Goal: Communication & Community: Answer question/provide support

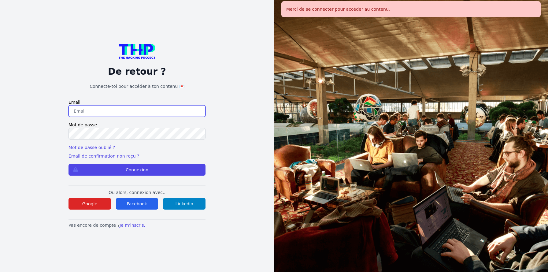
click at [132, 108] on input "email" at bounding box center [136, 111] width 137 height 12
type input "jruelle@hotmail.fr"
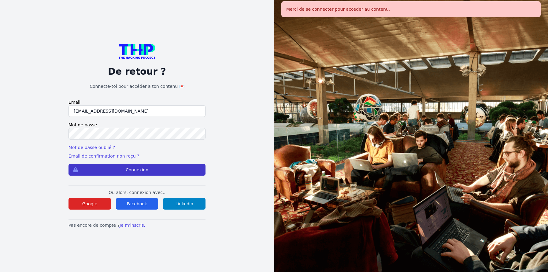
click at [148, 167] on button "Connexion" at bounding box center [136, 170] width 137 height 12
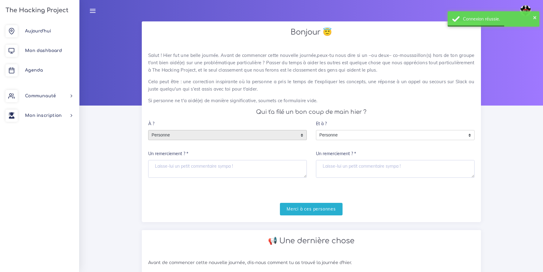
click at [190, 137] on span "Personne" at bounding box center [223, 135] width 149 height 10
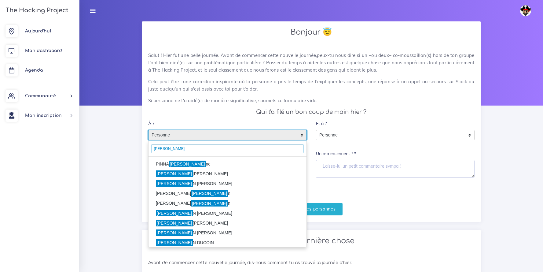
type input "marti"
click at [185, 165] on li "PINNA Marti ne" at bounding box center [228, 164] width 158 height 10
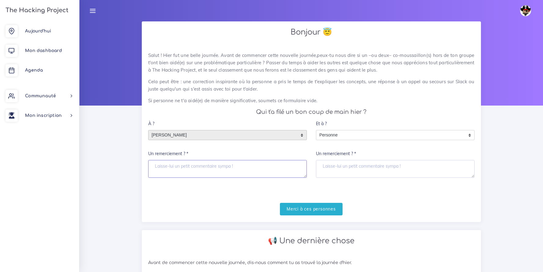
click at [219, 169] on textarea "Un remerciement ? *" at bounding box center [227, 169] width 159 height 18
type textarea "Merci de prendre du temps pendant ta convalescence"
click at [321, 207] on input "Merci à ces personnes" at bounding box center [311, 209] width 63 height 13
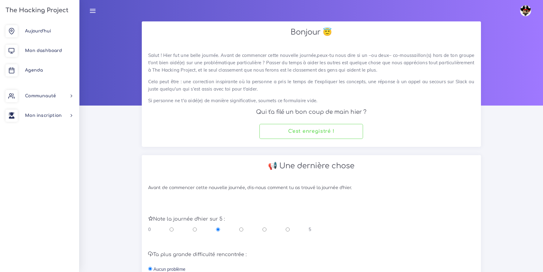
click at [286, 229] on input "radio" at bounding box center [288, 229] width 4 height 6
radio input "true"
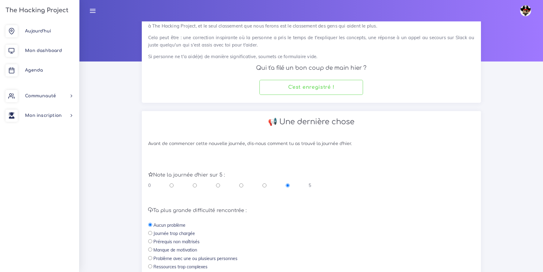
scroll to position [136, 0]
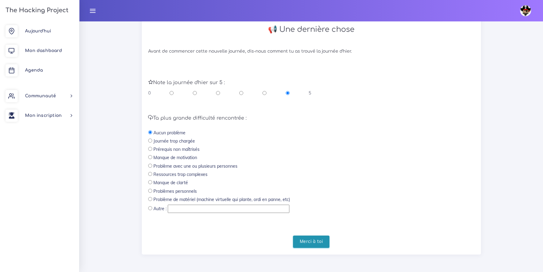
click at [314, 246] on input "Merci à toi" at bounding box center [311, 241] width 37 height 13
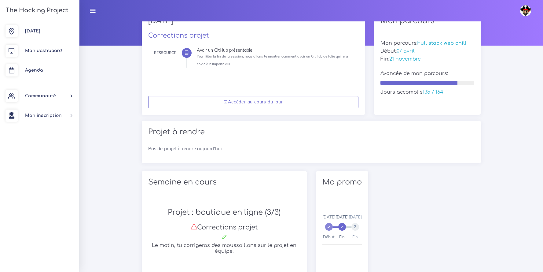
scroll to position [13, 0]
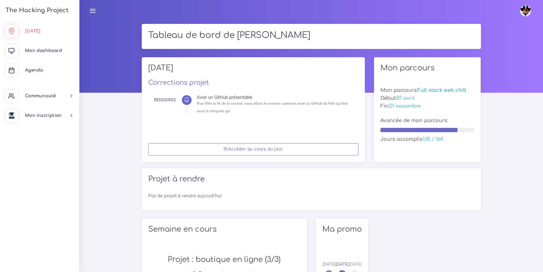
click at [35, 33] on span "Aujourd'hui" at bounding box center [32, 31] width 15 height 5
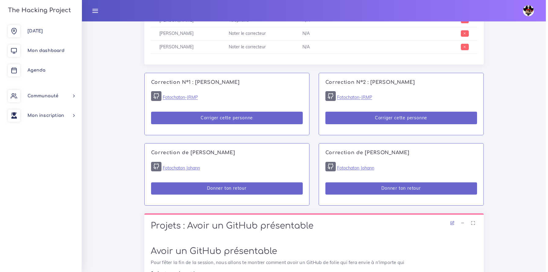
scroll to position [345, 0]
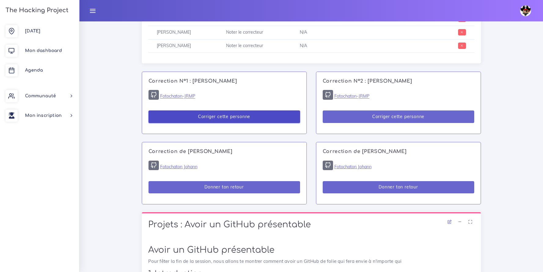
click at [237, 120] on button "Corriger cette personne" at bounding box center [225, 116] width 152 height 13
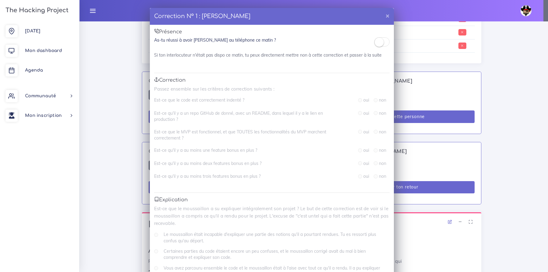
click at [485, 68] on div "Correction N° 1 : Martine PINNA × Présence As-tu réussi à avoir Martine au télé…" at bounding box center [274, 136] width 548 height 272
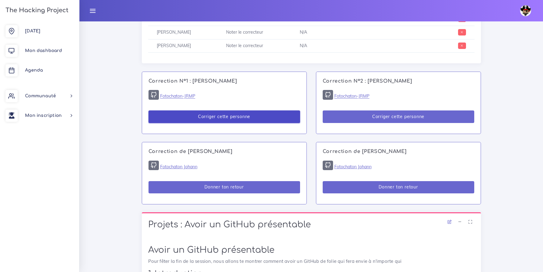
click at [225, 119] on button "Corriger cette personne" at bounding box center [225, 116] width 152 height 13
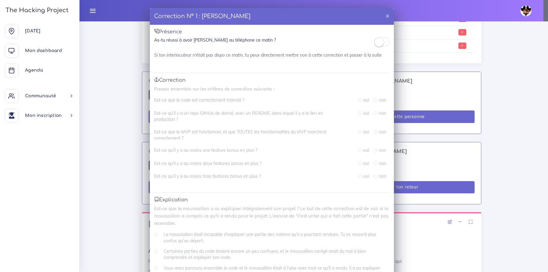
click at [376, 42] on small at bounding box center [378, 42] width 9 height 9
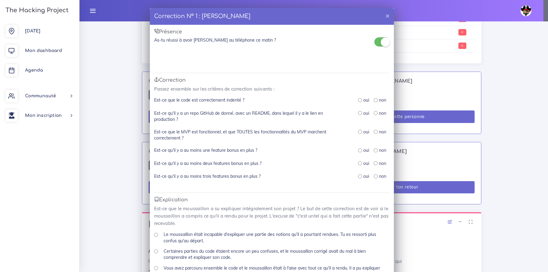
click at [363, 100] on label "oui" at bounding box center [366, 100] width 6 height 6
click at [358, 101] on input "radio" at bounding box center [360, 100] width 4 height 4
radio input "true"
click at [358, 113] on input "radio" at bounding box center [360, 113] width 4 height 4
radio input "true"
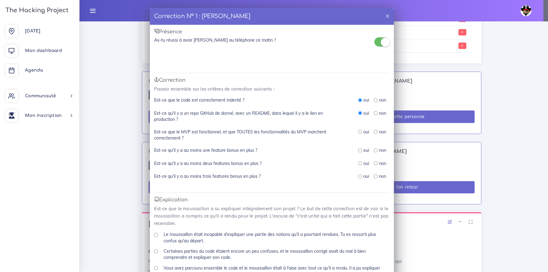
click at [358, 132] on input "radio" at bounding box center [360, 132] width 4 height 4
radio input "true"
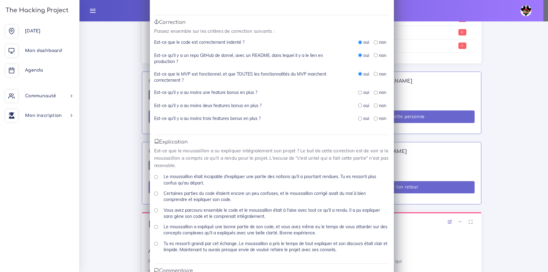
scroll to position [61, 0]
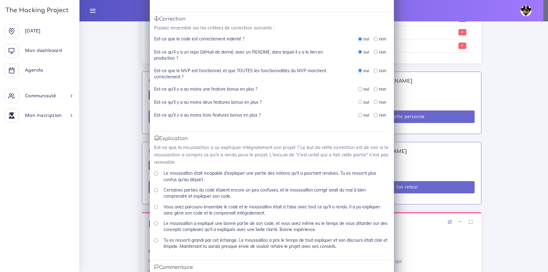
click at [358, 89] on input "radio" at bounding box center [360, 89] width 4 height 4
radio input "true"
click at [359, 102] on input "radio" at bounding box center [360, 102] width 4 height 4
radio input "true"
click at [358, 115] on input "radio" at bounding box center [360, 115] width 4 height 4
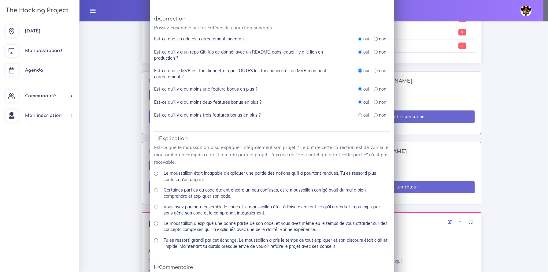
radio input "true"
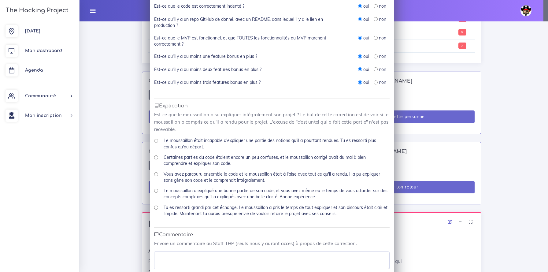
scroll to position [125, 0]
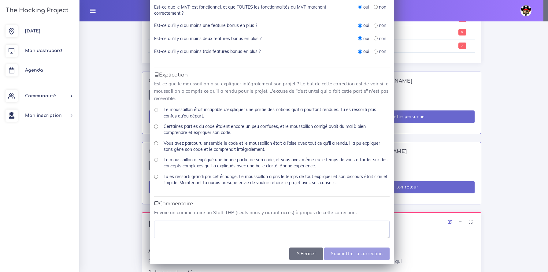
click at [154, 177] on input "Tu es ressorti grandi par cet échange. Le moussaillon a pris le temps de tout e…" at bounding box center [156, 176] width 4 height 4
radio input "true"
click at [204, 224] on textarea at bounding box center [271, 229] width 235 height 18
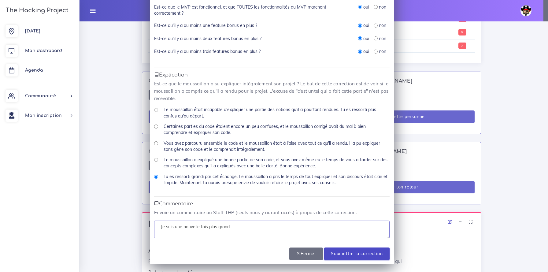
type textarea "Je suis une nouvelle fois plus grand"
click at [353, 254] on input "Soumettre la correction" at bounding box center [356, 253] width 65 height 13
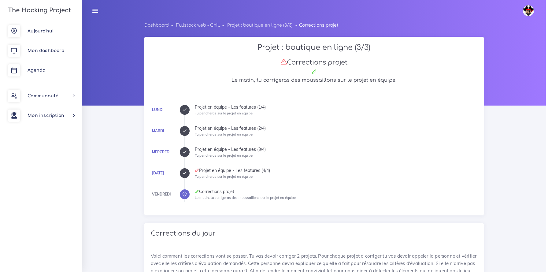
scroll to position [342, 0]
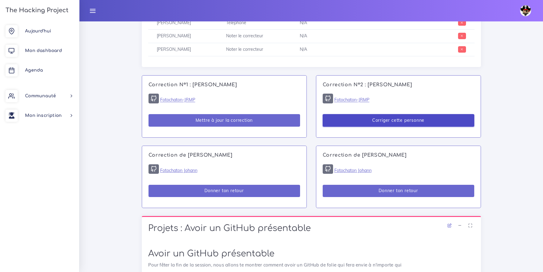
click at [394, 119] on button "Corriger cette personne" at bounding box center [399, 120] width 152 height 13
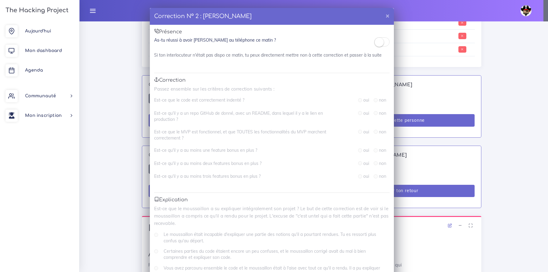
click at [375, 43] on small at bounding box center [378, 42] width 9 height 9
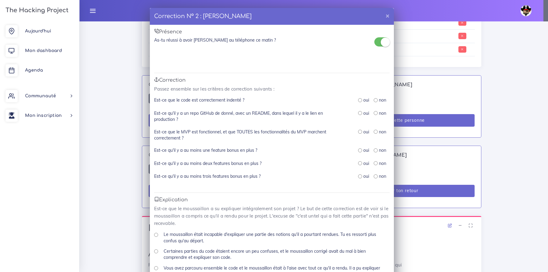
click at [358, 100] on input "radio" at bounding box center [360, 100] width 4 height 4
radio input "true"
click at [358, 114] on input "radio" at bounding box center [360, 113] width 4 height 4
radio input "true"
click at [358, 133] on input "radio" at bounding box center [360, 132] width 4 height 4
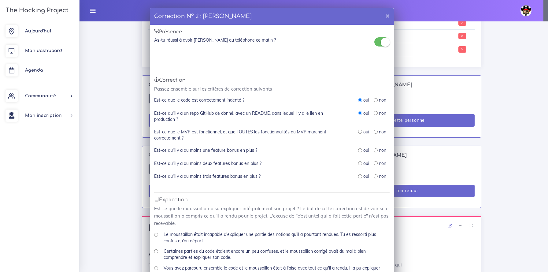
radio input "true"
click at [358, 150] on input "radio" at bounding box center [360, 150] width 4 height 4
radio input "true"
click at [358, 163] on input "radio" at bounding box center [360, 163] width 4 height 4
radio input "true"
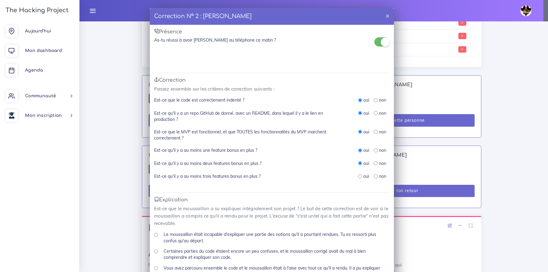
click at [359, 176] on input "radio" at bounding box center [360, 176] width 4 height 4
radio input "true"
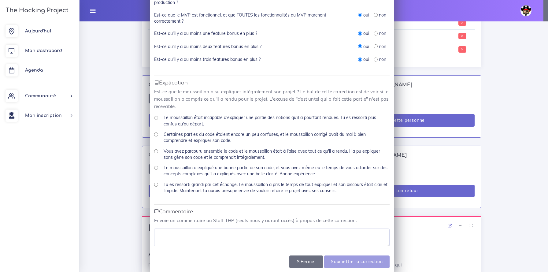
scroll to position [125, 0]
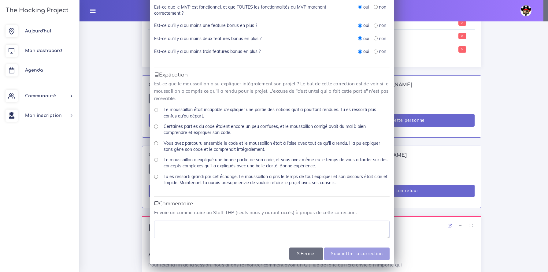
click at [155, 177] on input "Tu es ressorti grandi par cet échange. Le moussaillon a pris le temps de tout e…" at bounding box center [156, 176] width 4 height 4
radio input "true"
click at [183, 222] on textarea at bounding box center [271, 229] width 235 height 18
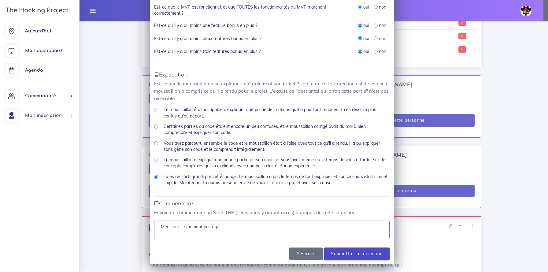
type textarea "Merci our ce moment partagé"
click at [338, 251] on input "Soumettre la correction" at bounding box center [356, 253] width 65 height 13
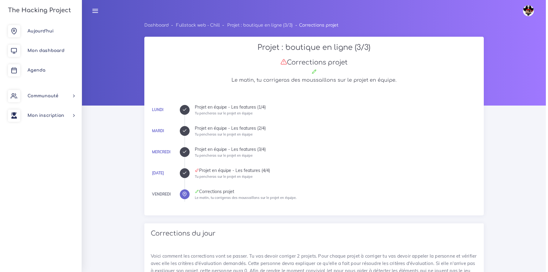
scroll to position [342, 0]
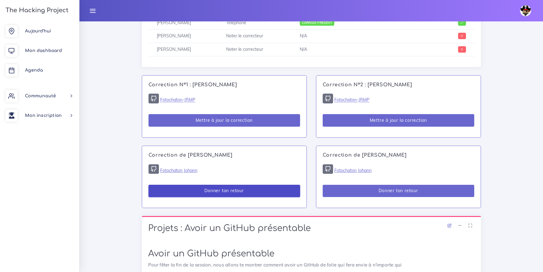
click at [264, 192] on button "Donner ton retour" at bounding box center [225, 191] width 152 height 13
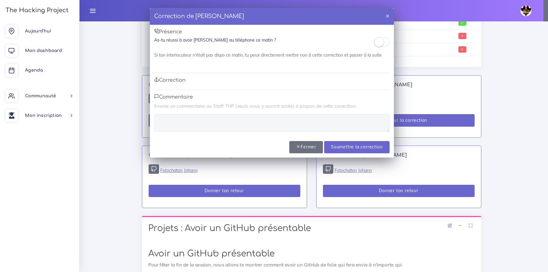
click at [381, 45] on small at bounding box center [378, 42] width 9 height 9
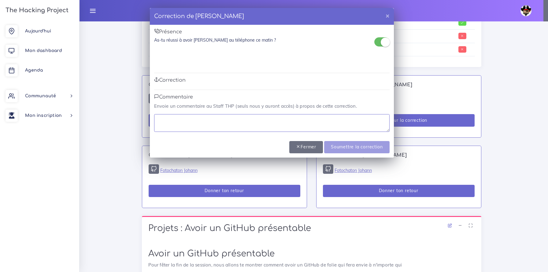
click at [196, 128] on textarea at bounding box center [271, 123] width 235 height 18
type textarea "C'etait de corriger ce projet de groupe de 2"
click at [353, 148] on input "Soumettre la correction" at bounding box center [356, 147] width 65 height 13
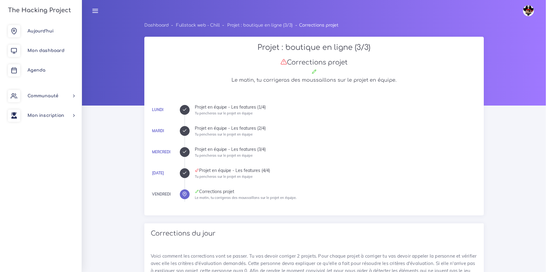
scroll to position [342, 0]
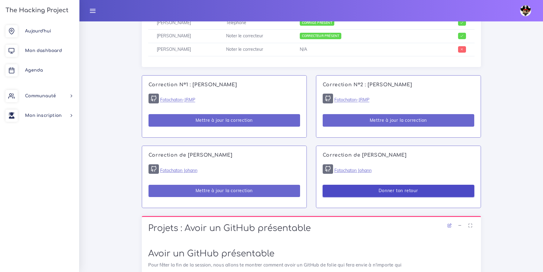
click at [404, 193] on button "Donner ton retour" at bounding box center [399, 191] width 152 height 13
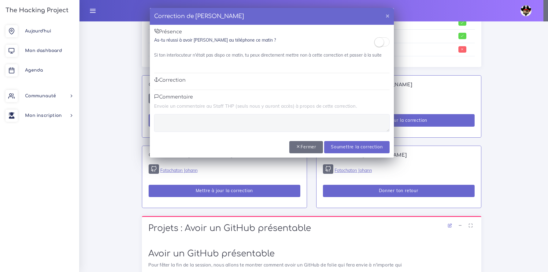
click at [381, 42] on small at bounding box center [378, 42] width 9 height 9
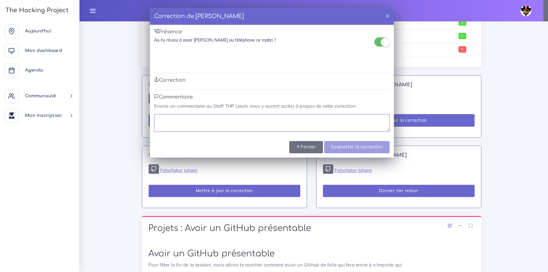
click at [220, 125] on textarea at bounding box center [271, 123] width 235 height 18
type textarea "Que dire de plus"
click at [357, 145] on input "Soumettre la correction" at bounding box center [356, 147] width 65 height 13
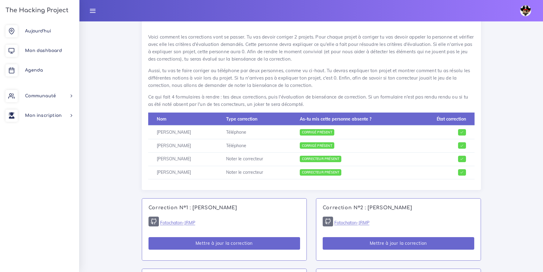
scroll to position [252, 0]
